Goal: Find specific page/section: Find specific page/section

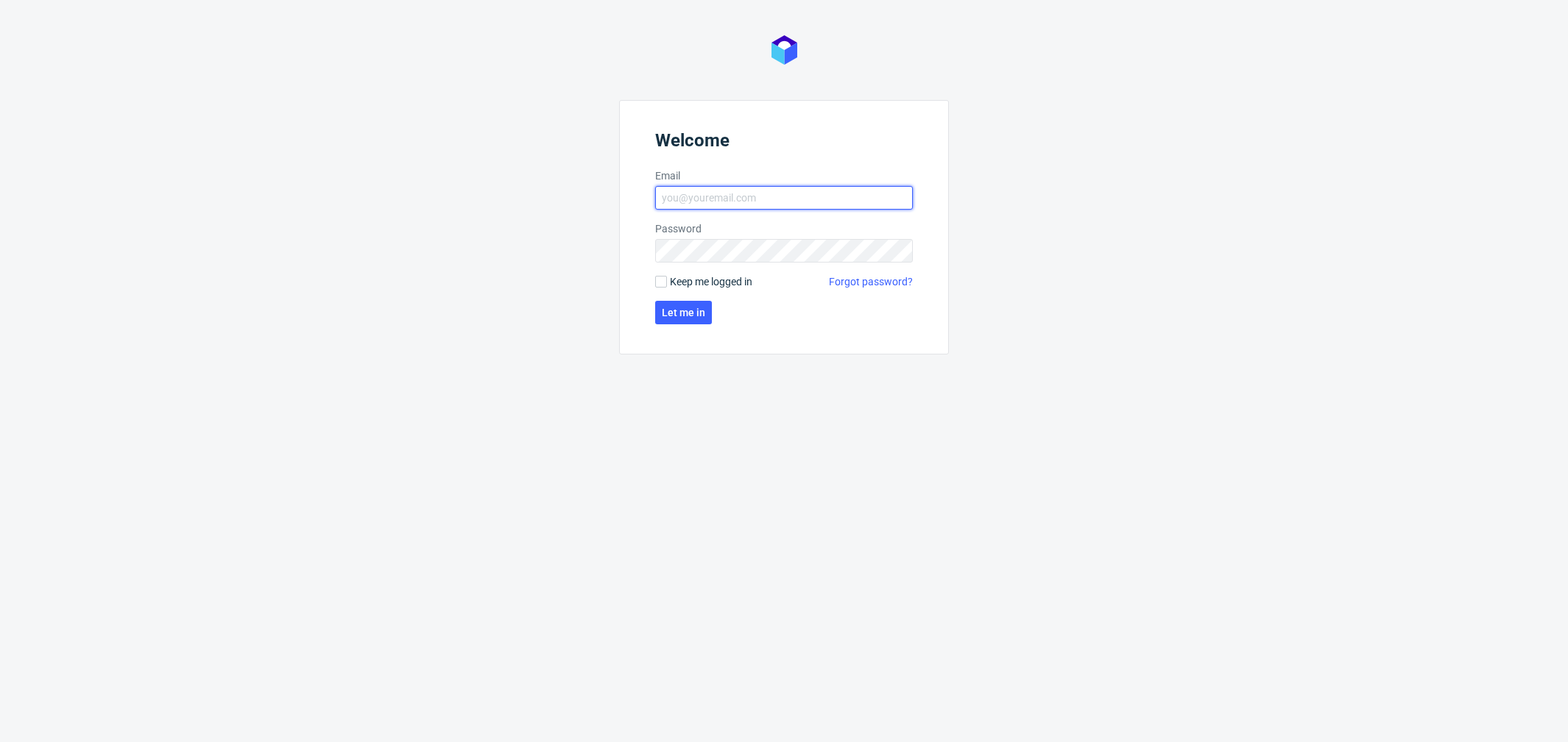
click at [749, 204] on input "Email" at bounding box center [784, 197] width 258 height 24
type input "[PERSON_NAME][EMAIL_ADDRESS][PERSON_NAME][DOMAIN_NAME]"
click button "Let me in" at bounding box center [683, 312] width 56 height 24
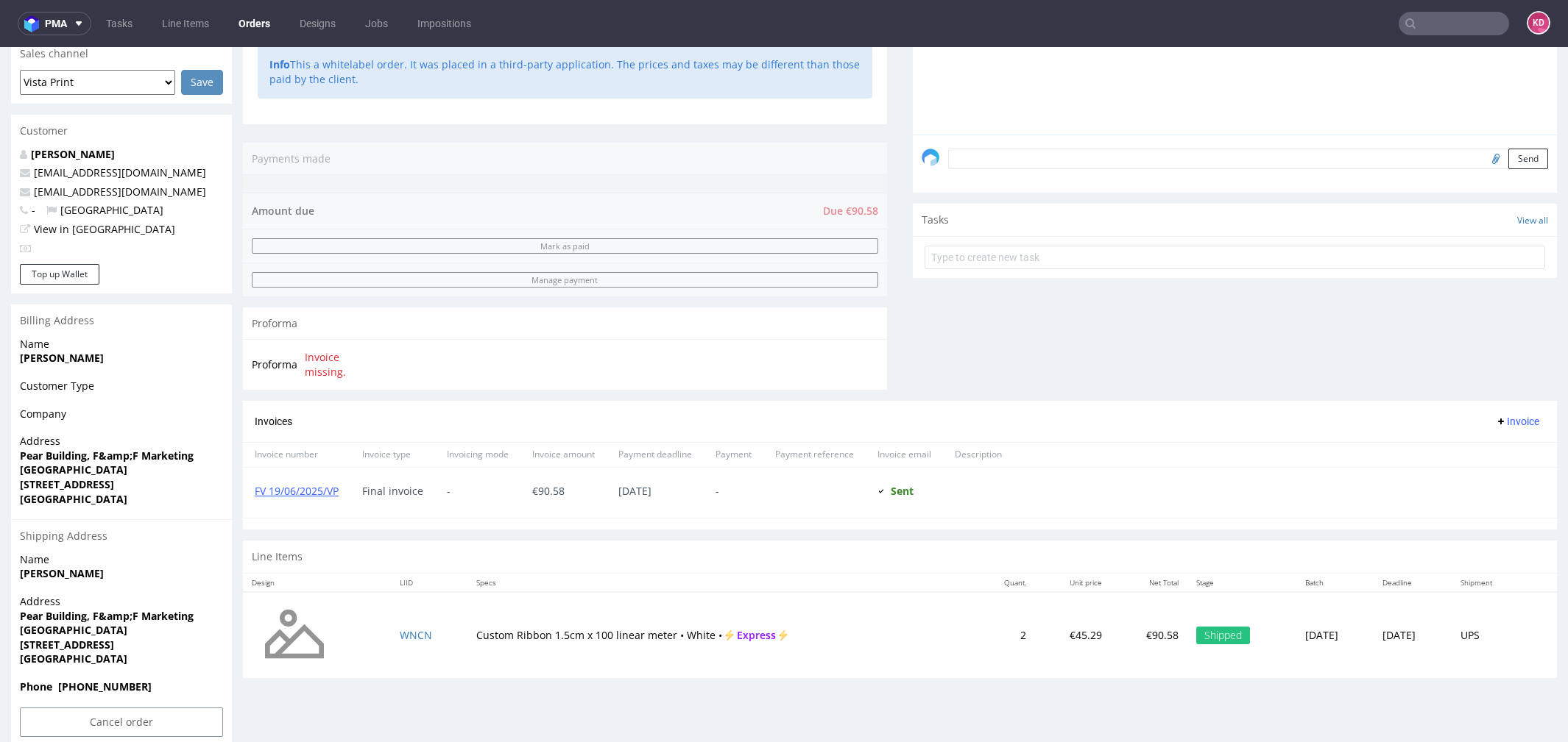
scroll to position [391, 0]
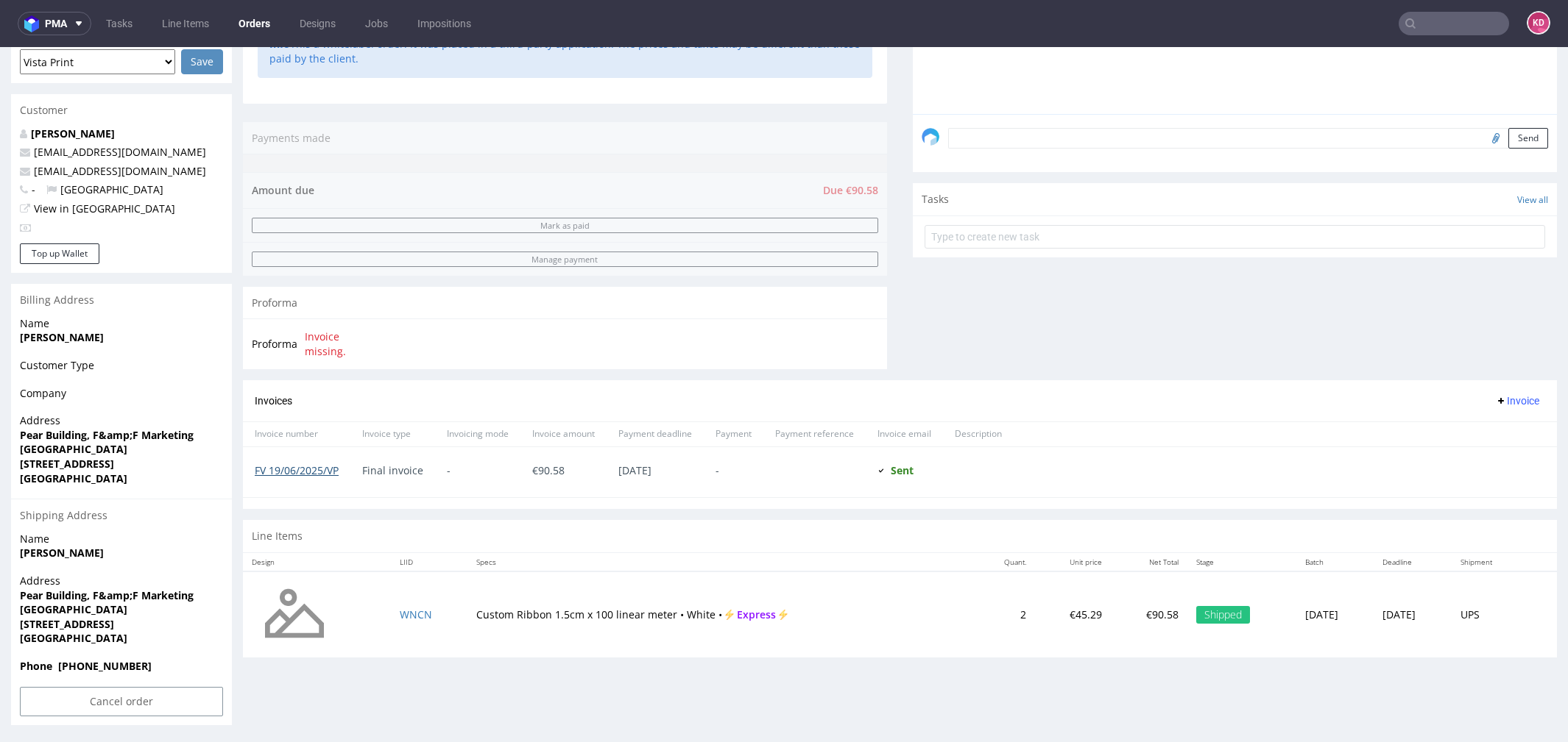
click at [326, 467] on link "FV 19/06/2025/VP" at bounding box center [296, 470] width 84 height 14
